Goal: Browse casually

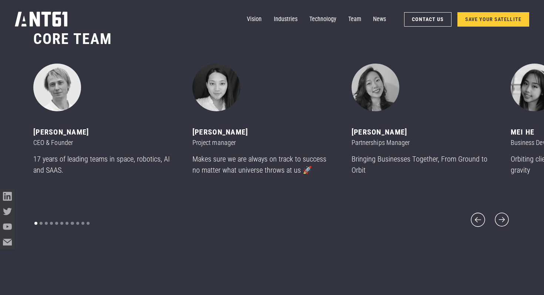
scroll to position [3561, 0]
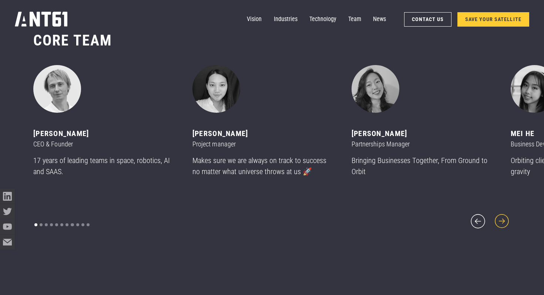
click at [500, 212] on icon "next slide" at bounding box center [502, 221] width 18 height 18
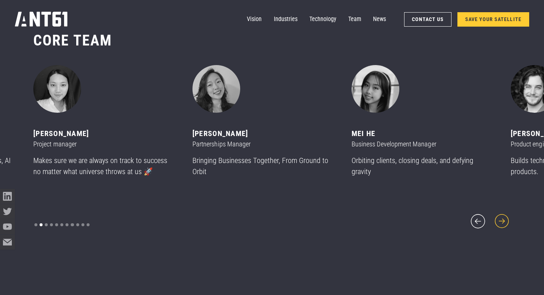
click at [500, 214] on icon "next slide" at bounding box center [502, 221] width 18 height 18
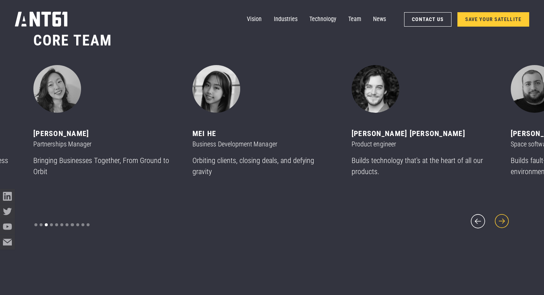
click at [500, 214] on icon "next slide" at bounding box center [502, 221] width 18 height 18
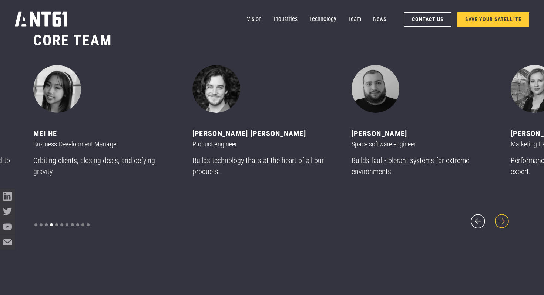
click at [500, 214] on icon "next slide" at bounding box center [502, 221] width 18 height 18
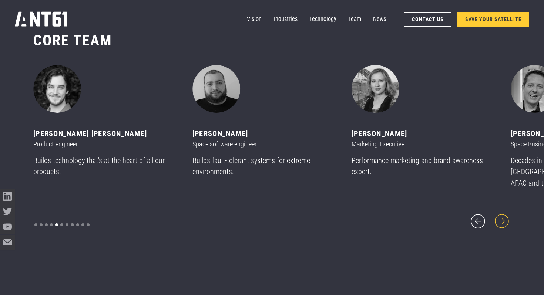
click at [500, 214] on icon "next slide" at bounding box center [502, 221] width 18 height 18
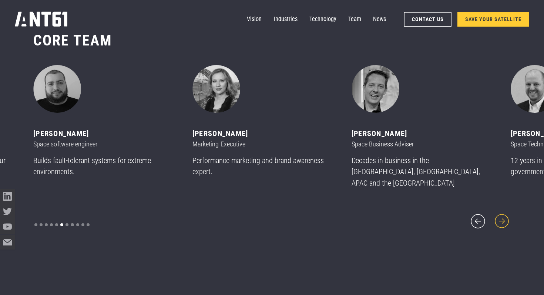
click at [500, 214] on icon "next slide" at bounding box center [502, 221] width 18 height 18
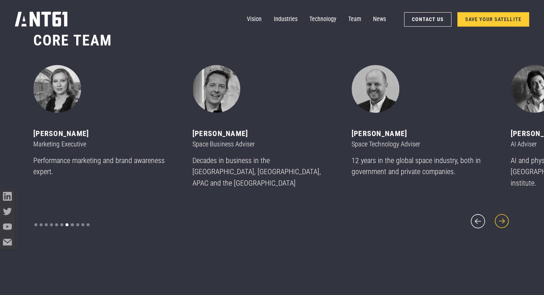
click at [499, 215] on icon "next slide" at bounding box center [502, 221] width 18 height 18
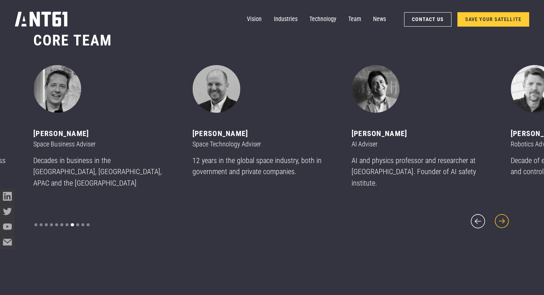
click at [499, 215] on icon "next slide" at bounding box center [502, 221] width 18 height 18
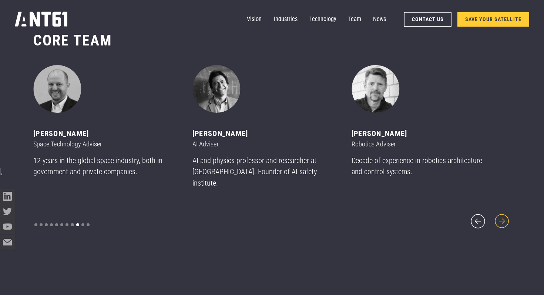
click at [505, 219] on icon "next slide" at bounding box center [502, 221] width 18 height 18
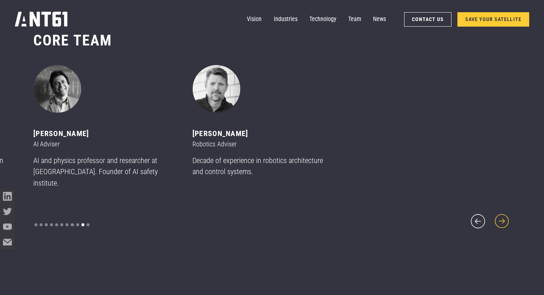
click at [505, 219] on icon "next slide" at bounding box center [502, 221] width 18 height 18
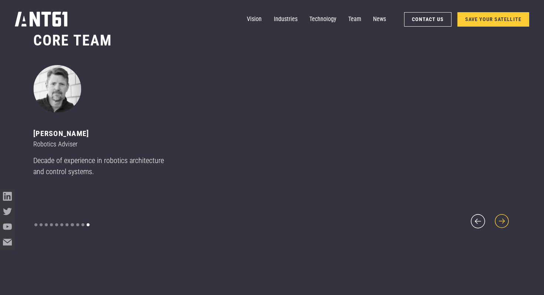
click at [505, 219] on icon "next slide" at bounding box center [502, 221] width 18 height 18
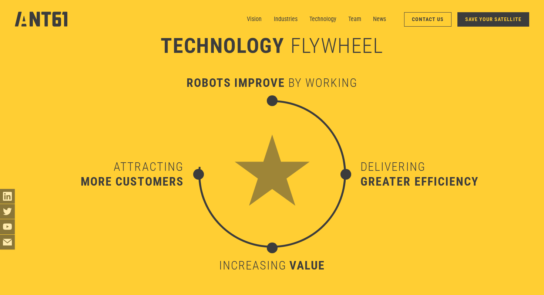
scroll to position [2856, 0]
